Goal: Transaction & Acquisition: Purchase product/service

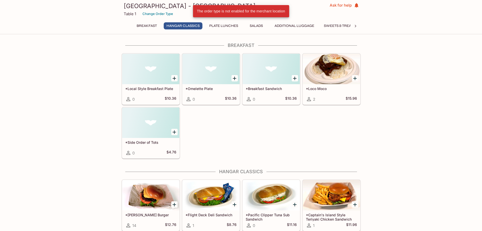
scroll to position [126, 0]
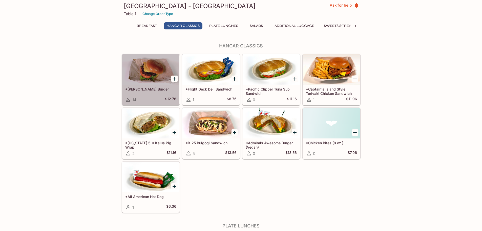
click at [160, 93] on div "*[PERSON_NAME] Burger 14 $12.76" at bounding box center [150, 95] width 57 height 20
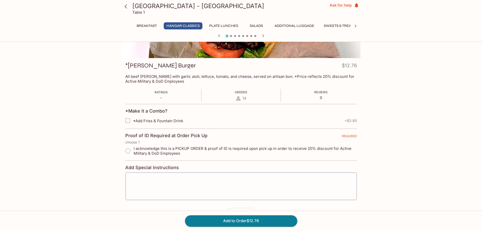
scroll to position [44, 0]
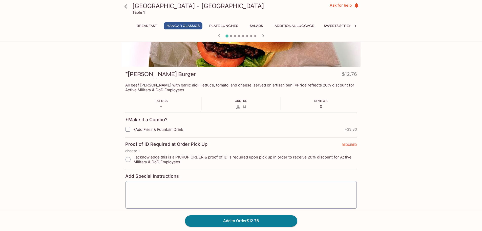
click at [127, 129] on input "*Add Fries & Fountain Drink" at bounding box center [128, 129] width 10 height 10
checkbox input "true"
click at [128, 159] on input "I acknowledge this is a PICKUP ORDER & proof of ID is required upon pick up in …" at bounding box center [128, 159] width 11 height 11
radio input "true"
click at [178, 182] on div "x ​" at bounding box center [241, 195] width 232 height 28
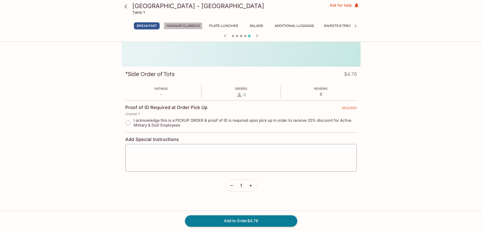
click at [183, 24] on button "Hangar Classics" at bounding box center [183, 25] width 39 height 7
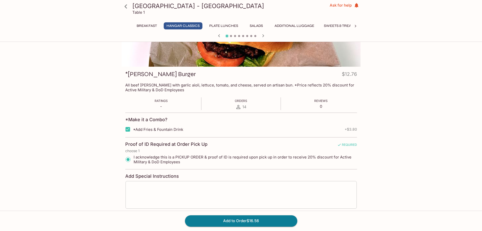
click at [146, 184] on div "x ​" at bounding box center [241, 195] width 232 height 28
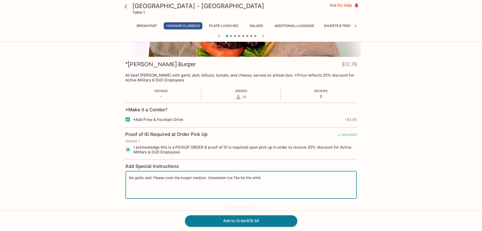
scroll to position [70, 0]
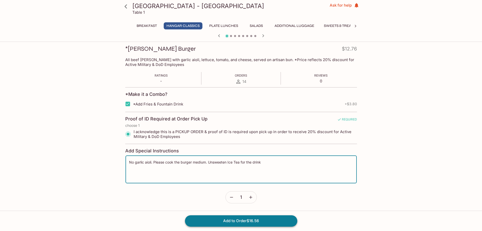
type textarea "No garlic aioli. Please cook the burger medium. Unsweeten Ice Tea for the drink"
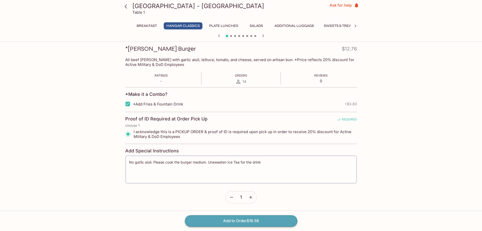
click at [245, 218] on button "Add to Order $16.56" at bounding box center [241, 220] width 112 height 11
